Goal: Information Seeking & Learning: Learn about a topic

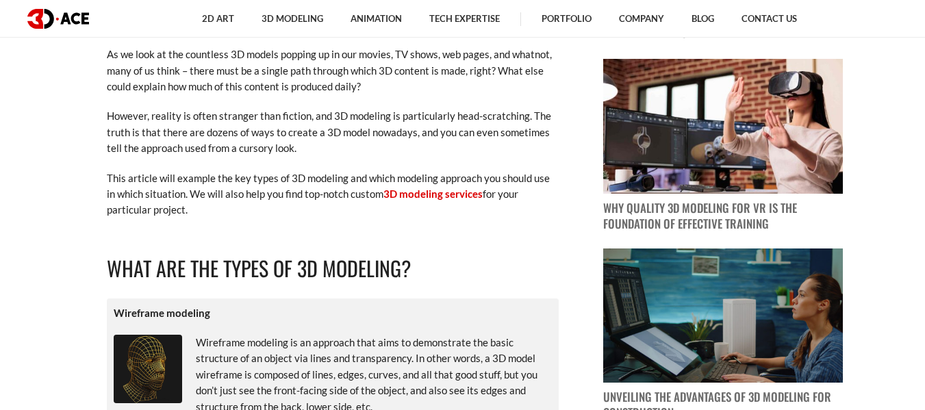
scroll to position [424, 0]
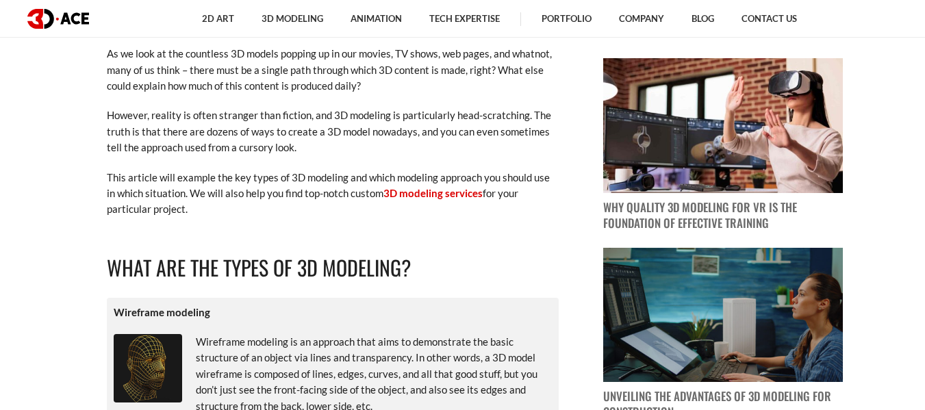
click at [298, 142] on p "However, reality is often stranger than fiction, and 3D modeling is particularl…" at bounding box center [333, 131] width 452 height 48
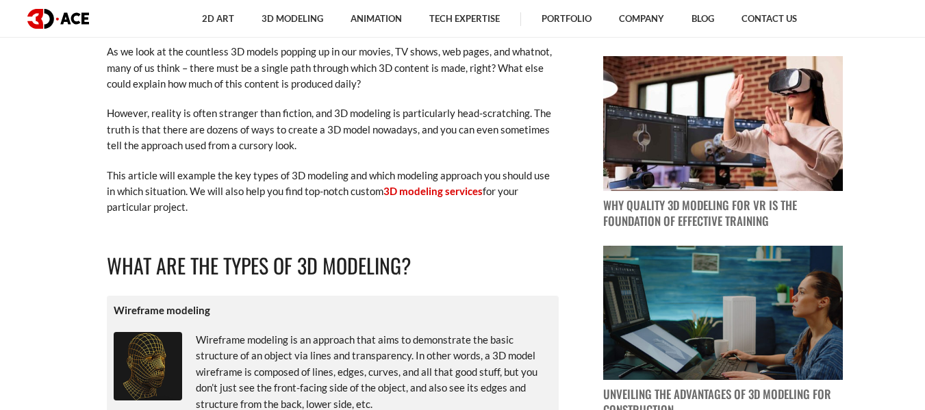
scroll to position [427, 0]
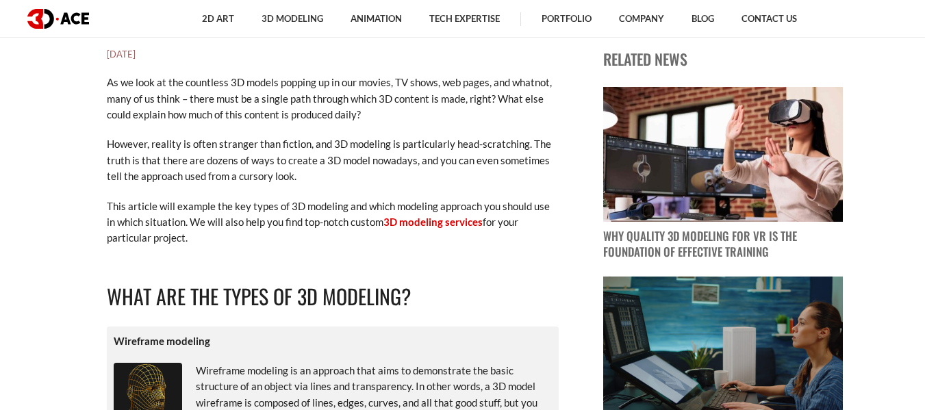
scroll to position [399, 0]
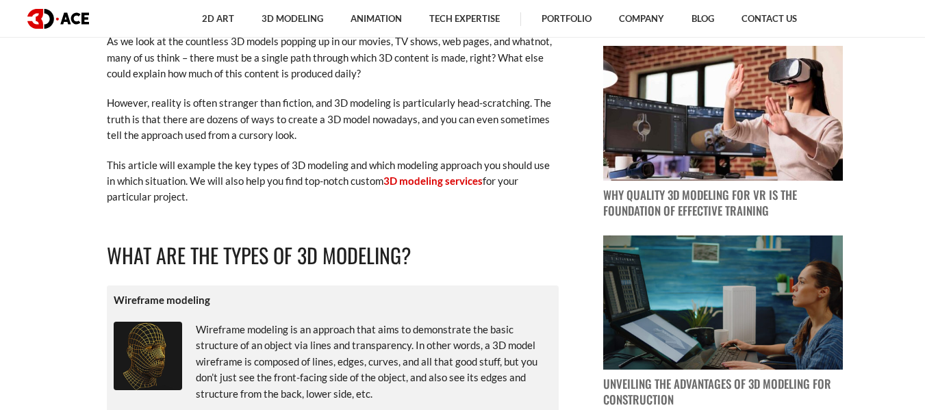
click at [188, 97] on p "However, reality is often stranger than fiction, and 3D modeling is particularl…" at bounding box center [333, 119] width 452 height 48
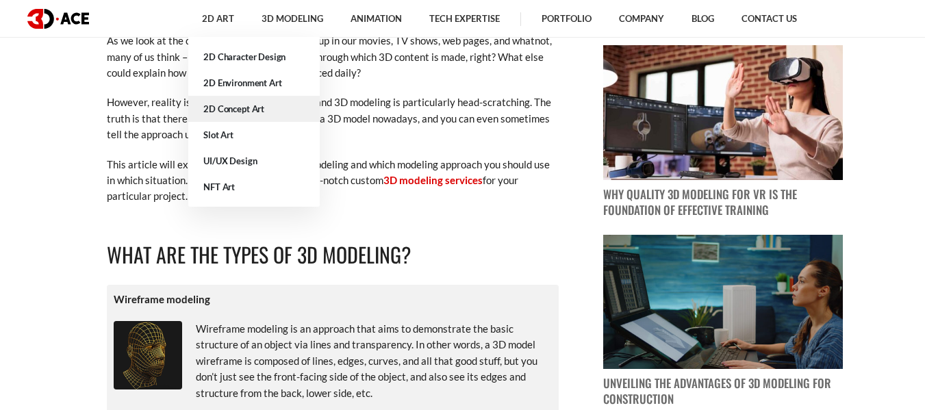
click at [270, 120] on link "2D Concept Art" at bounding box center [253, 109] width 131 height 26
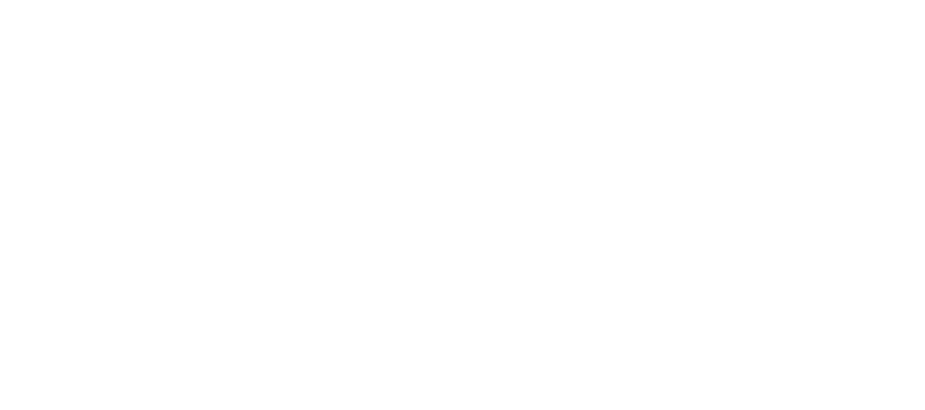
click at [16, 212] on div at bounding box center [462, 205] width 925 height 410
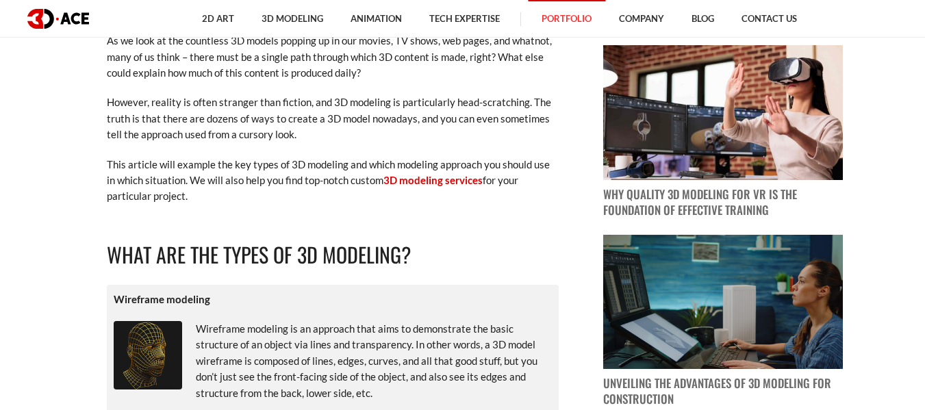
scroll to position [266, 0]
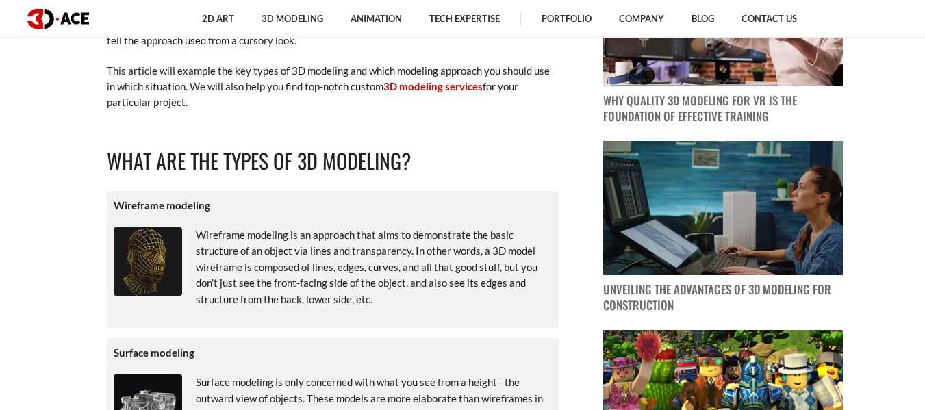
scroll to position [600, 0]
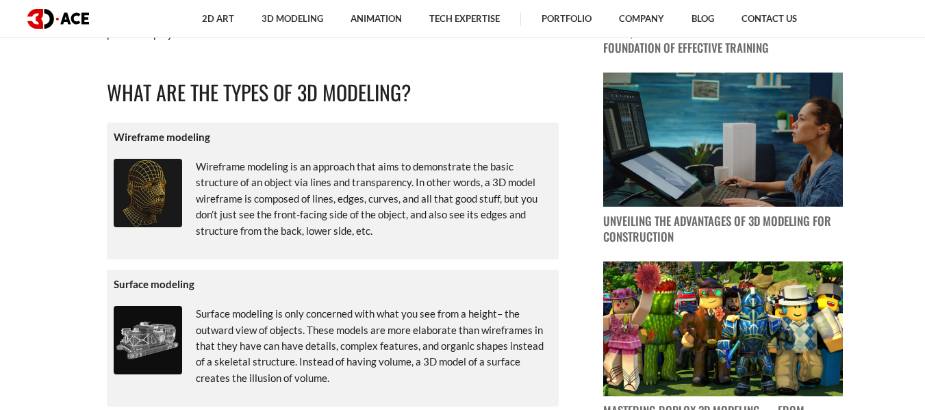
click at [333, 225] on p "Wireframe modeling is an approach that aims to demonstrate the basic structure …" at bounding box center [333, 199] width 438 height 80
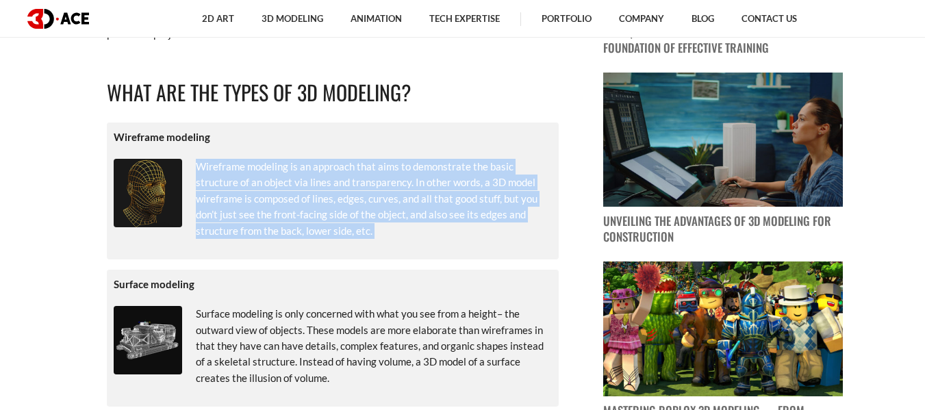
click at [333, 225] on p "Wireframe modeling is an approach that aims to demonstrate the basic structure …" at bounding box center [333, 199] width 438 height 80
copy div "Wireframe modeling is an approach that aims to demonstrate the basic structure …"
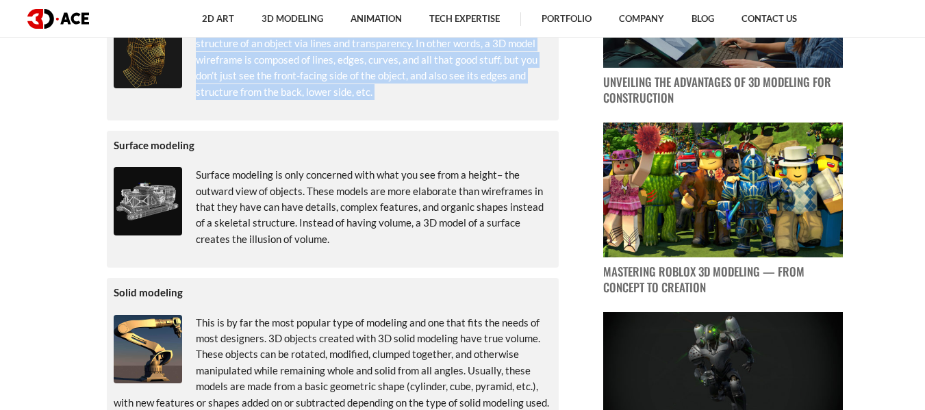
scroll to position [739, 0]
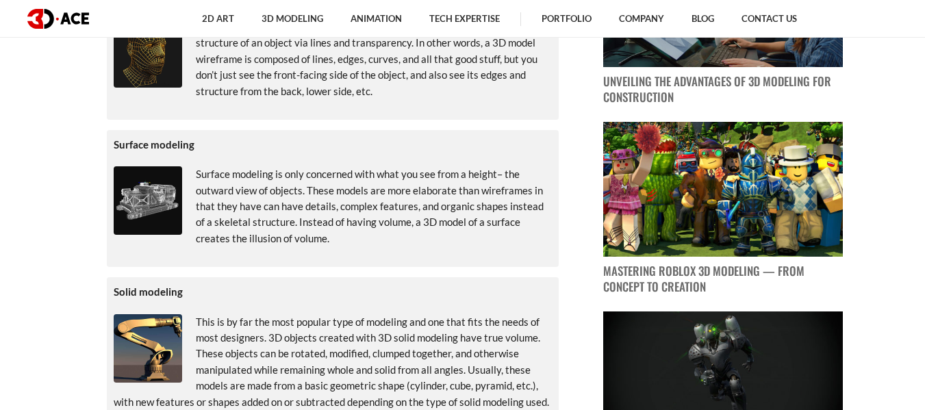
click at [232, 197] on p "Surface modeling is only concerned with what you see from a height– the outward…" at bounding box center [333, 206] width 438 height 80
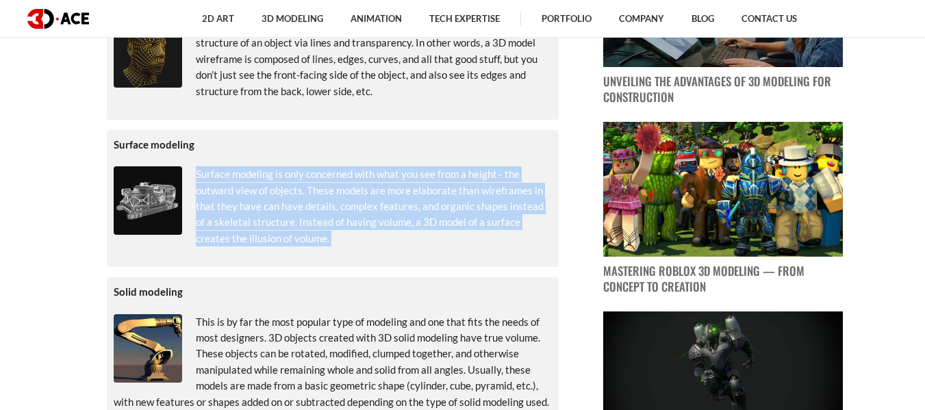
click at [232, 197] on p "Surface modeling is only concerned with what you see from a height– the outward…" at bounding box center [333, 206] width 438 height 80
copy div "Surface modeling is only concerned with what you see from a height– the outward…"
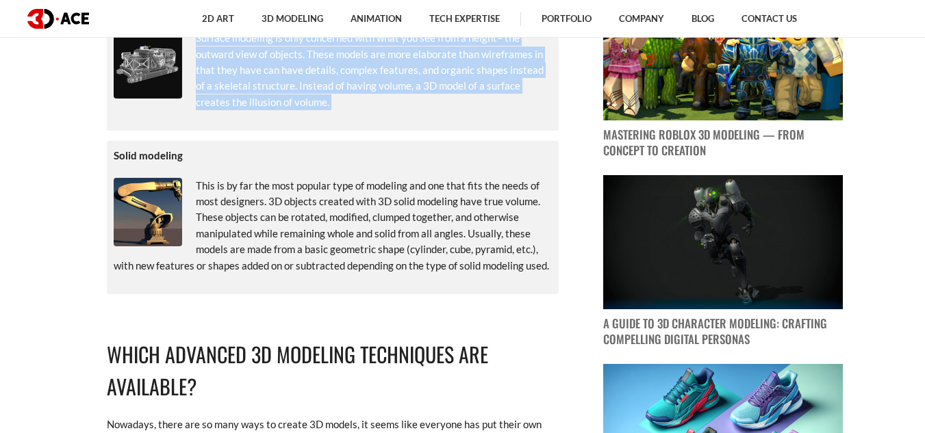
scroll to position [899, 0]
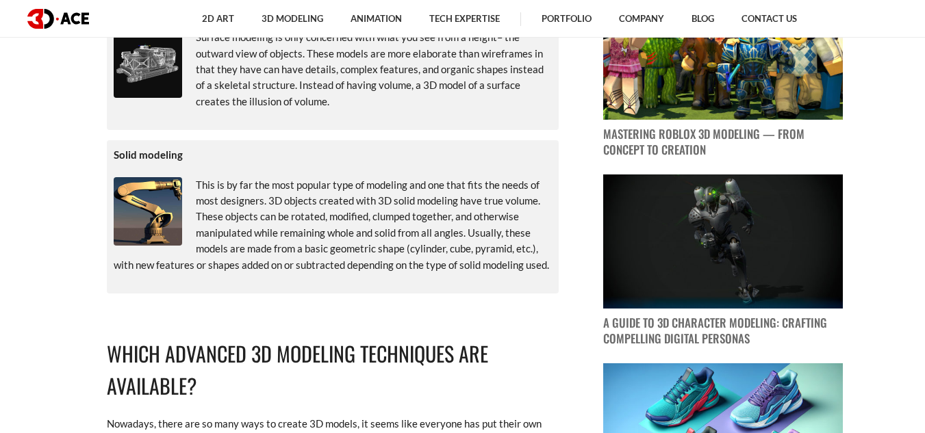
click at [292, 238] on p "This is by far the most popular type of modeling and one that fits the needs of…" at bounding box center [333, 225] width 438 height 96
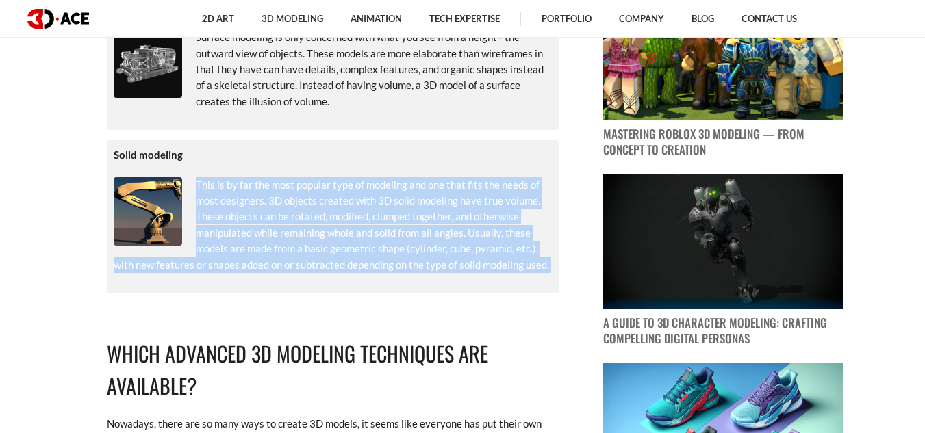
click at [292, 238] on p "This is by far the most popular type of modeling and one that fits the needs of…" at bounding box center [333, 225] width 438 height 96
copy div "This is by far the most popular type of modeling and one that fits the needs of…"
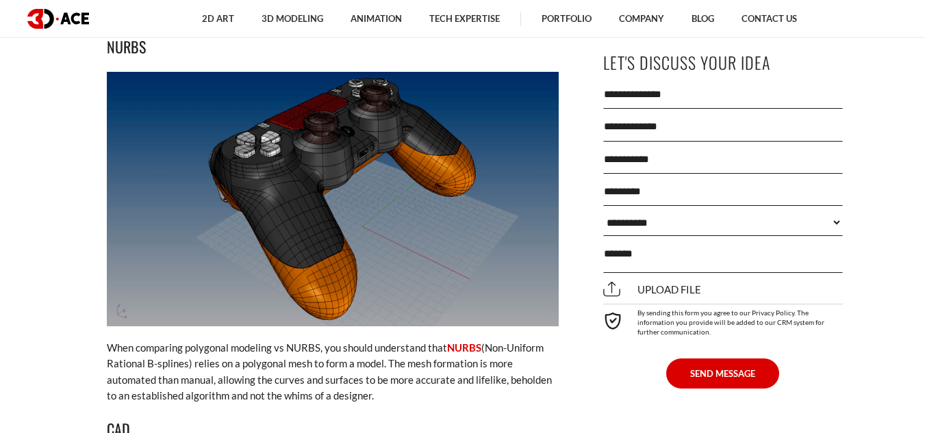
scroll to position [1710, 0]
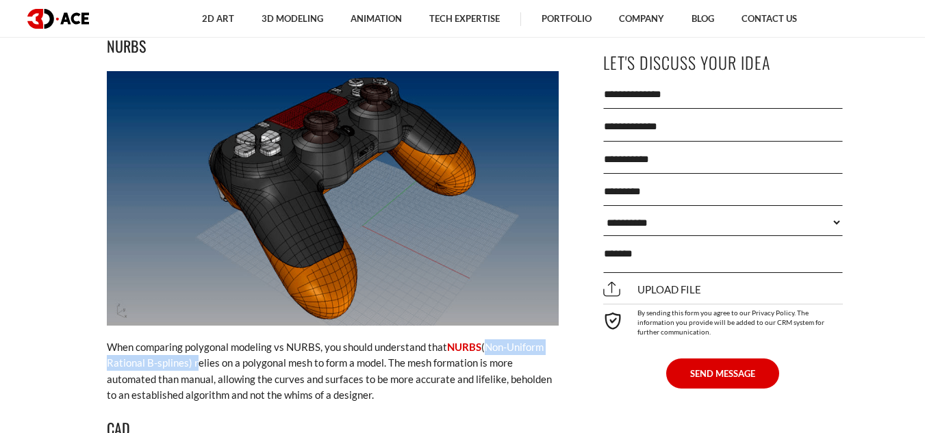
drag, startPoint x: 192, startPoint y: 364, endPoint x: 486, endPoint y: 342, distance: 294.5
click at [486, 342] on p "When comparing polygonal modeling vs NURBS, you should understand that NURBS (N…" at bounding box center [333, 372] width 452 height 64
copy p "(Non-Uniform Rational B-splines)"
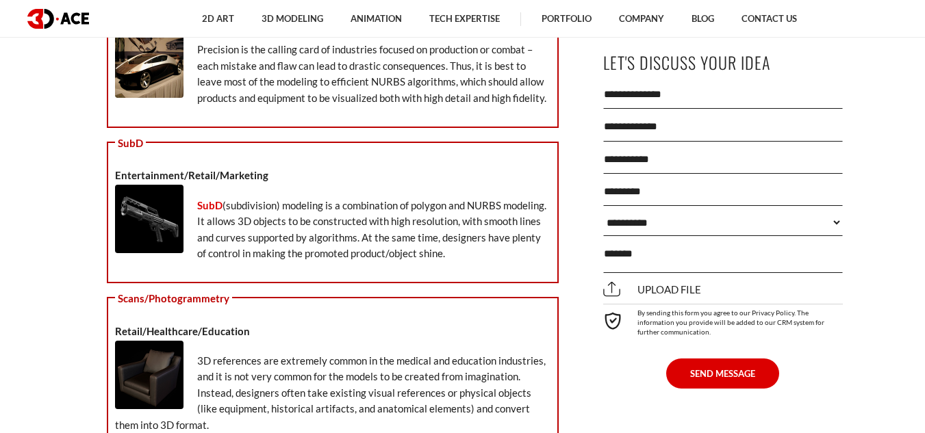
scroll to position [4276, 0]
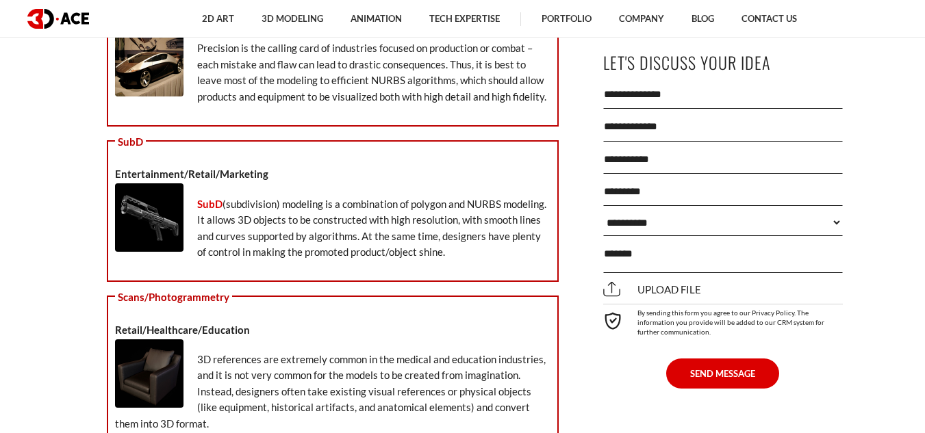
click at [305, 242] on p "SubD (subdivision) modeling is a combination of polygon and NURBS modeling. It …" at bounding box center [332, 228] width 435 height 64
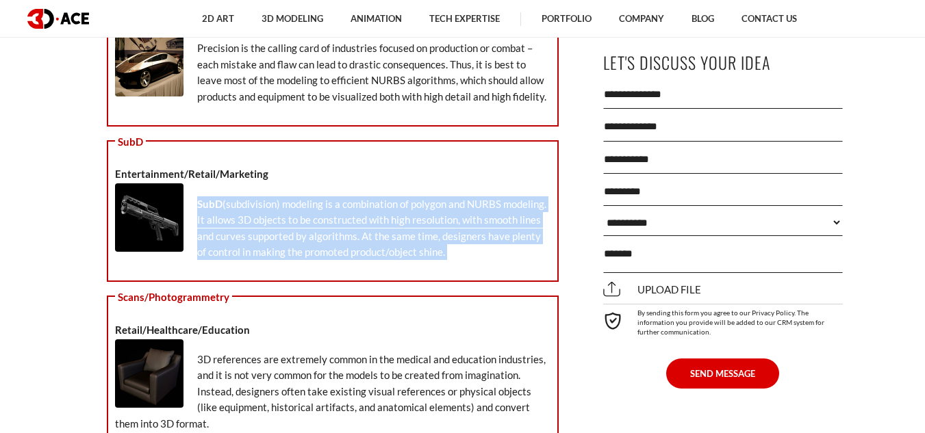
click at [305, 242] on p "SubD (subdivision) modeling is a combination of polygon and NURBS modeling. It …" at bounding box center [332, 228] width 435 height 64
copy div "SubD (subdivision) modeling is a combination of polygon and NURBS modeling. It …"
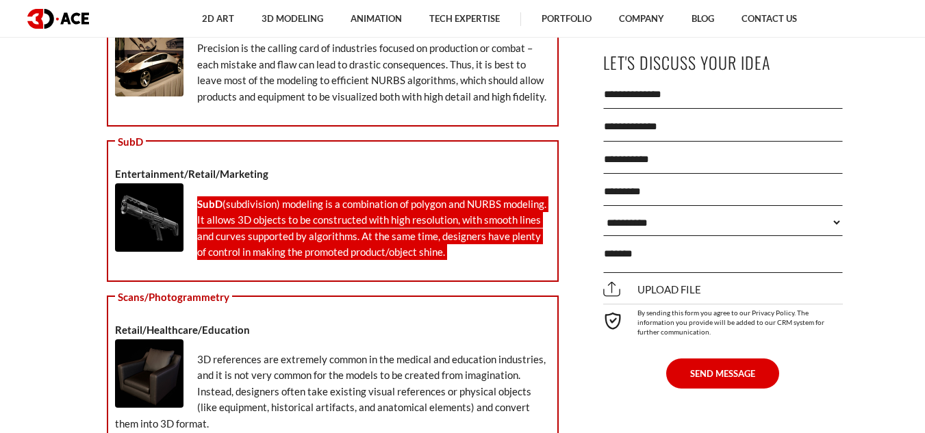
scroll to position [4529, 0]
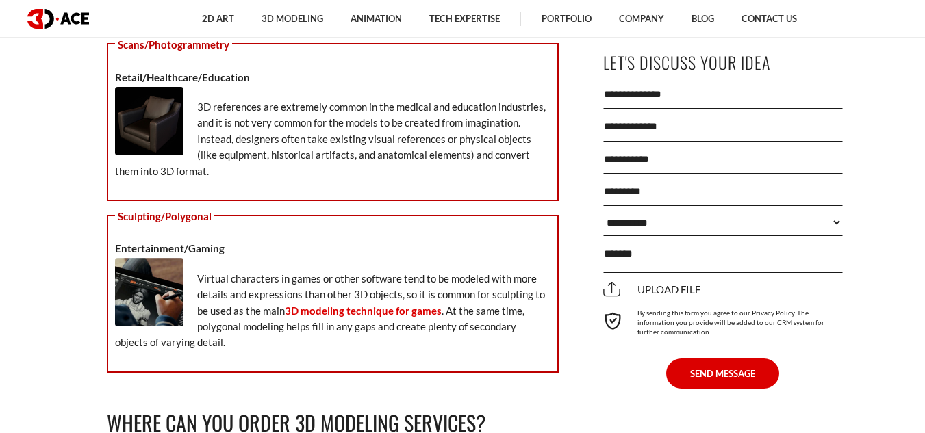
click at [246, 286] on p "Virtual characters in games or other software tend to be modeled with more deta…" at bounding box center [332, 311] width 435 height 80
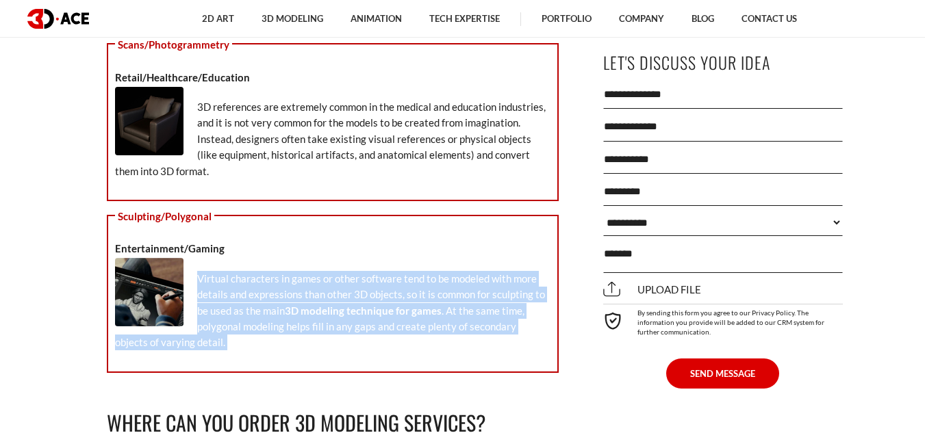
click at [246, 286] on p "Virtual characters in games or other software tend to be modeled with more deta…" at bounding box center [332, 311] width 435 height 80
copy div "Virtual characters in games or other software tend to be modeled with more deta…"
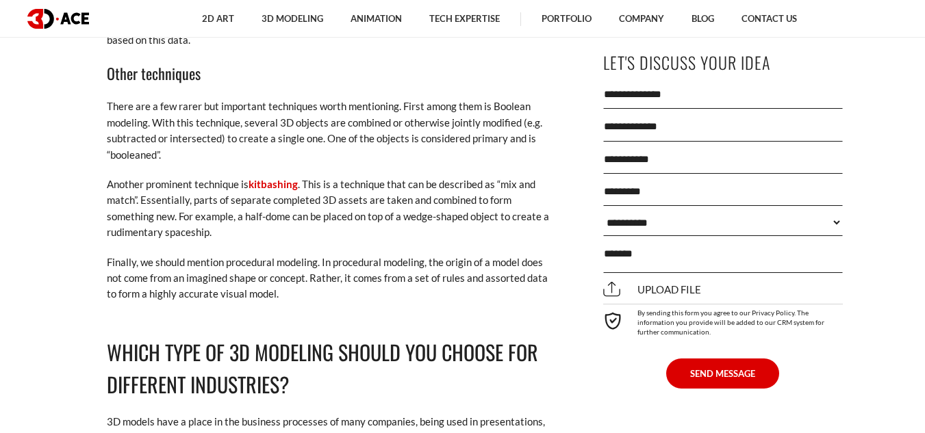
scroll to position [3596, 0]
click at [176, 286] on p "Finally, we should mention procedural modeling. In procedural modeling, the ori…" at bounding box center [333, 279] width 452 height 48
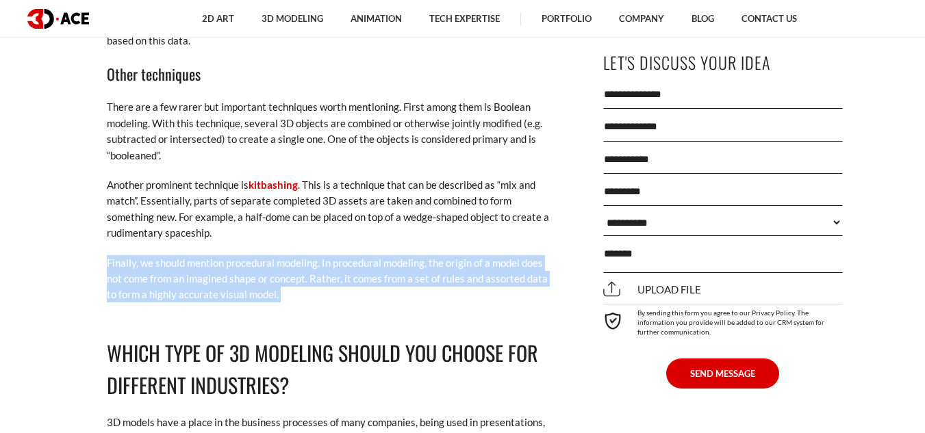
click at [176, 286] on p "Finally, we should mention procedural modeling. In procedural modeling, the ori…" at bounding box center [333, 279] width 452 height 48
copy div "Finally, we should mention procedural modeling. In procedural modeling, the ori…"
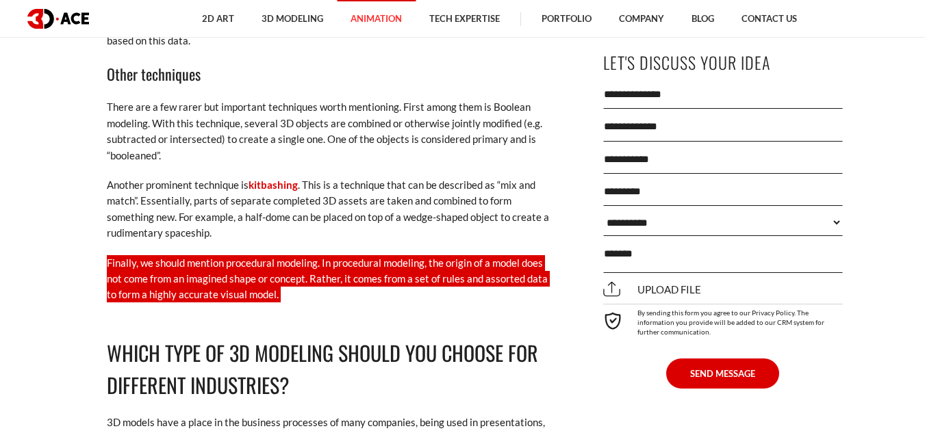
scroll to position [4357, 0]
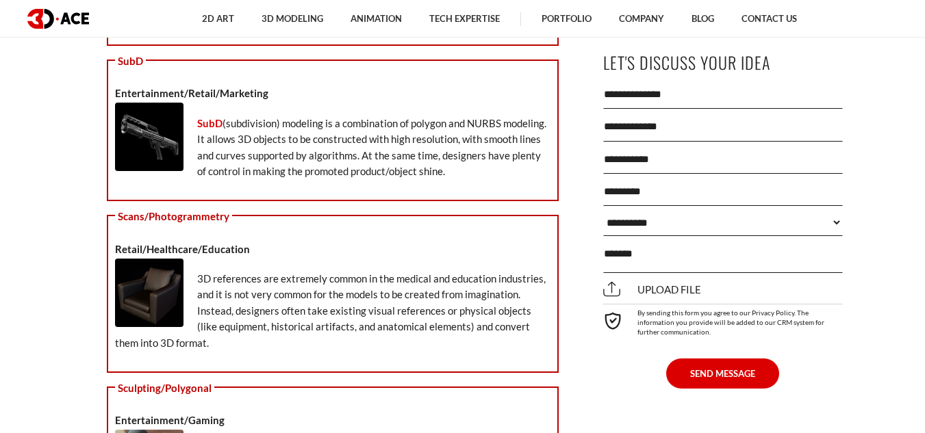
click at [301, 287] on p "3D references are extremely common in the medical and education industries, and…" at bounding box center [332, 311] width 435 height 80
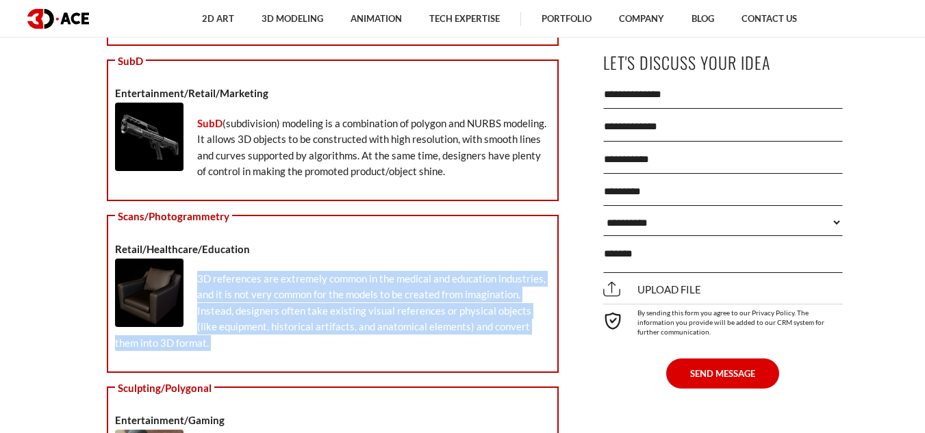
click at [301, 287] on p "3D references are extremely common in the medical and education industries, and…" at bounding box center [332, 311] width 435 height 80
click at [381, 287] on p "3D references are extremely common in the medical and education industries, and…" at bounding box center [332, 311] width 435 height 80
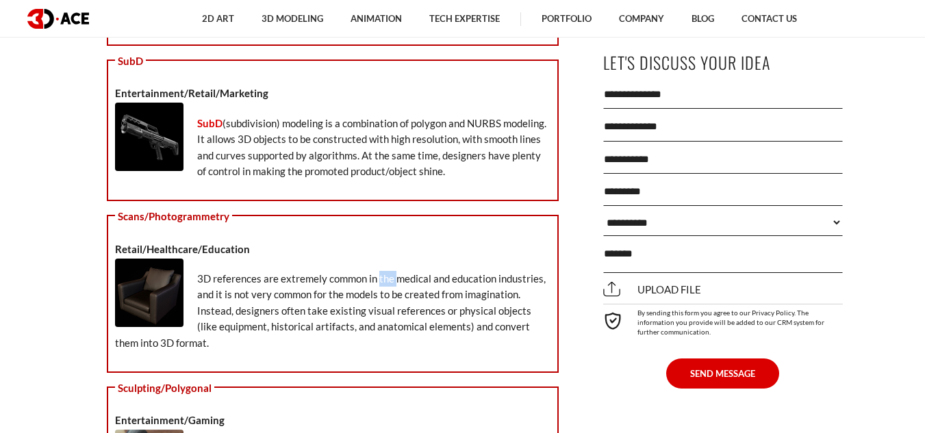
click at [381, 287] on p "3D references are extremely common in the medical and education industries, and…" at bounding box center [332, 311] width 435 height 80
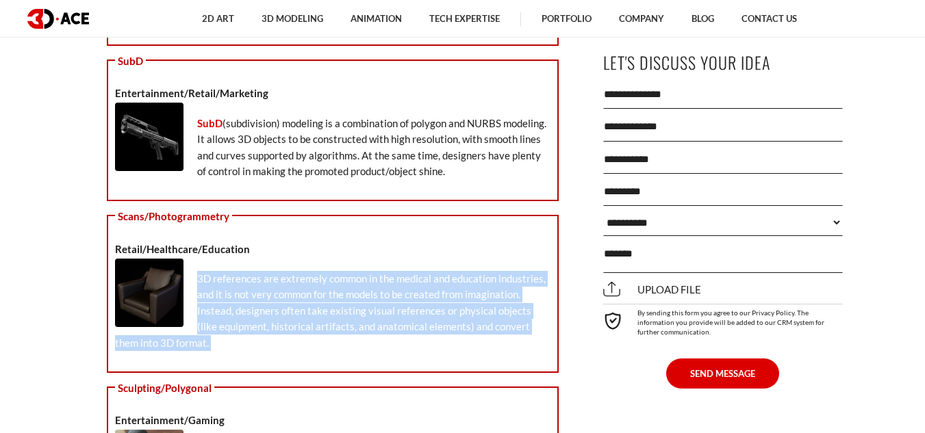
click at [381, 287] on p "3D references are extremely common in the medical and education industries, and…" at bounding box center [332, 311] width 435 height 80
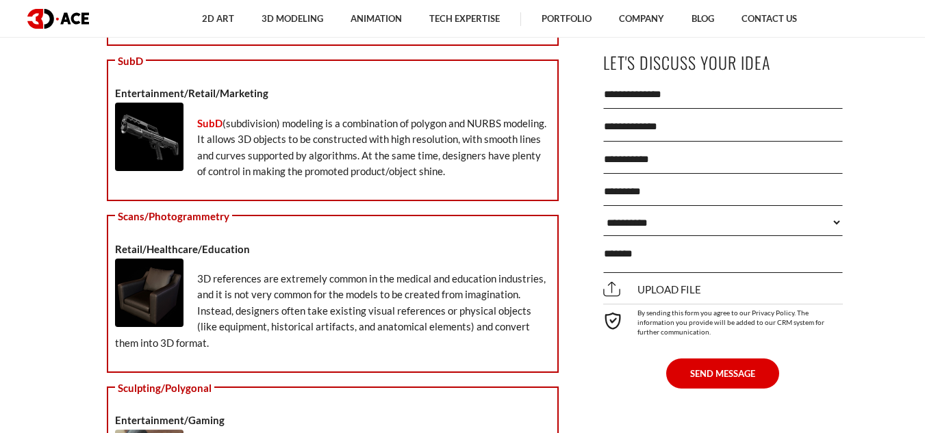
scroll to position [3487, 0]
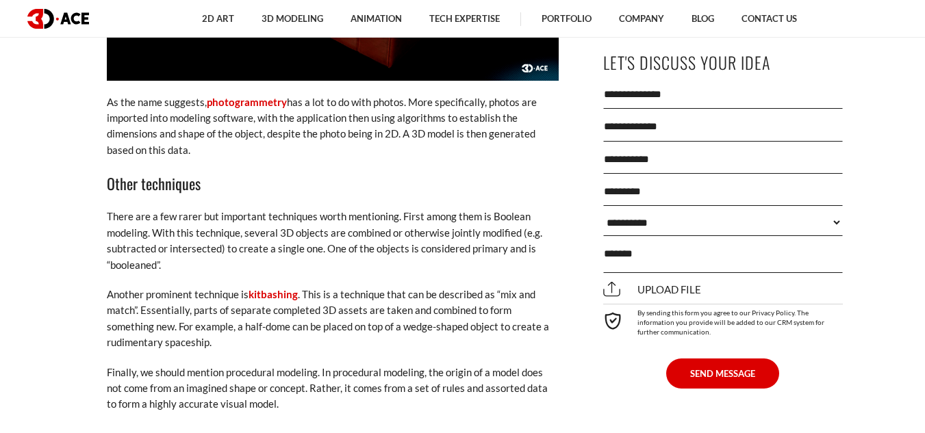
click at [154, 241] on p "There are a few rarer but important techniques worth mentioning. First among th…" at bounding box center [333, 241] width 452 height 64
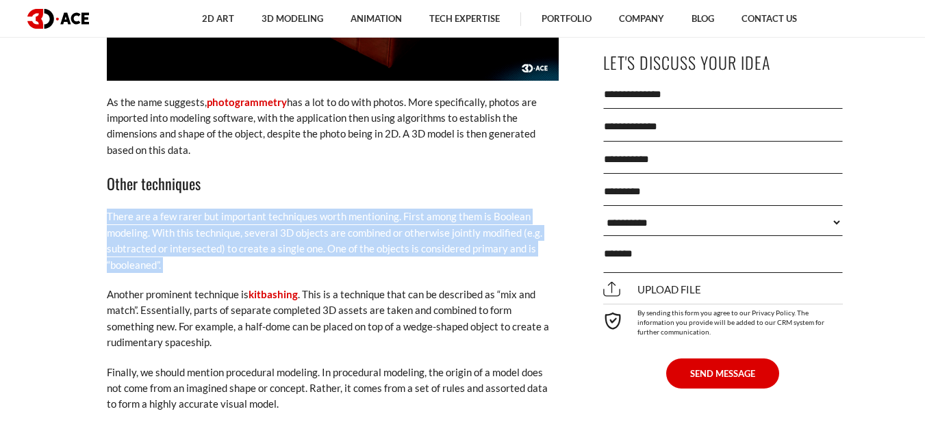
click at [154, 241] on p "There are a few rarer but important techniques worth mentioning. First among th…" at bounding box center [333, 241] width 452 height 64
copy div "There are a few rarer but important techniques worth mentioning. First among th…"
